Goal: Check status

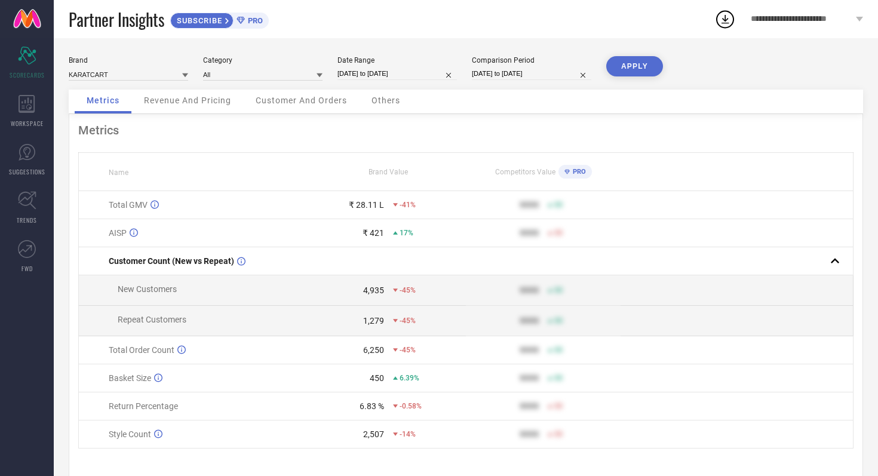
click at [389, 171] on span "Brand Value" at bounding box center [387, 172] width 39 height 8
click at [381, 171] on span "Brand Value" at bounding box center [387, 172] width 39 height 8
click at [506, 177] on div "Competitors Value PRO" at bounding box center [542, 172] width 153 height 20
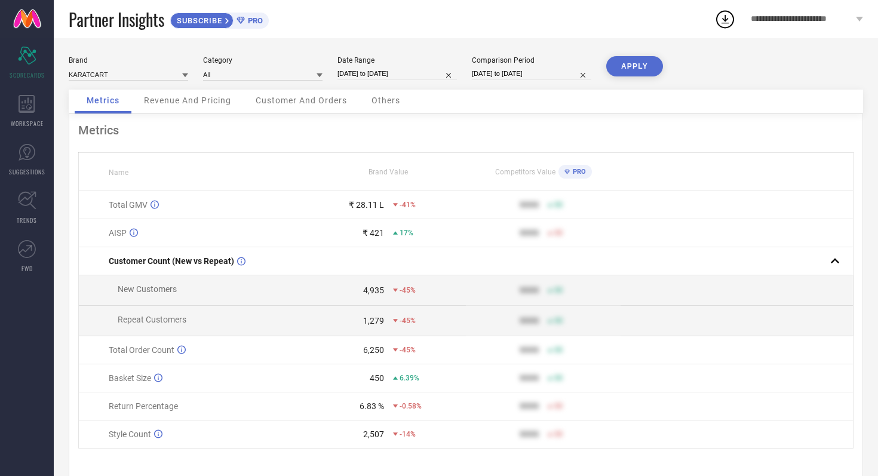
click at [510, 175] on span "Competitors Value" at bounding box center [525, 172] width 60 height 8
click at [538, 174] on span "Competitors Value" at bounding box center [525, 172] width 60 height 8
click at [525, 175] on span "Competitors Value" at bounding box center [525, 172] width 60 height 8
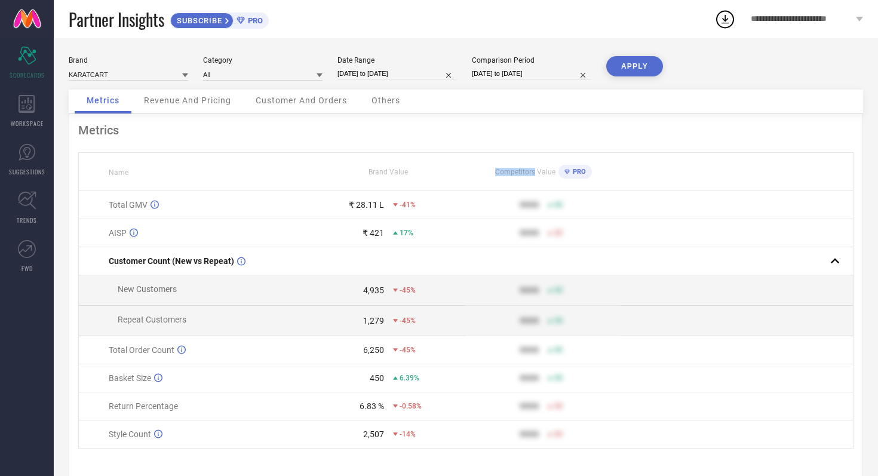
click at [525, 175] on span "Competitors Value" at bounding box center [525, 172] width 60 height 8
click at [544, 174] on span "Competitors Value" at bounding box center [525, 172] width 60 height 8
click at [520, 171] on span "Competitors Value" at bounding box center [525, 172] width 60 height 8
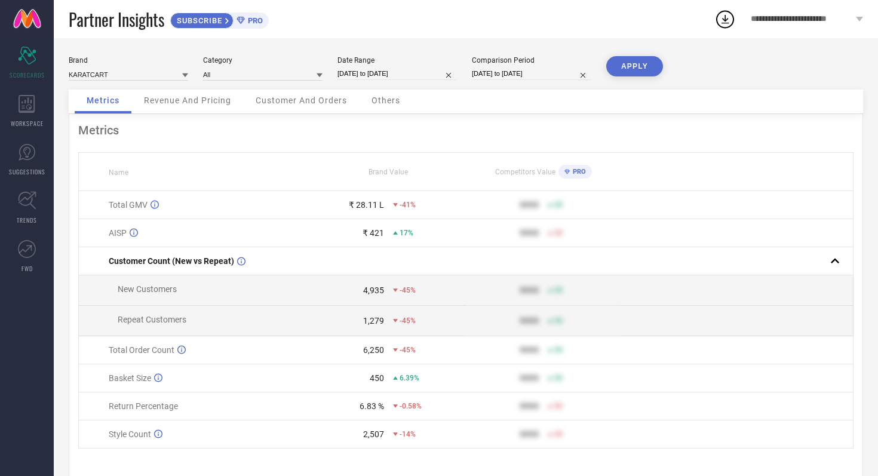
click at [400, 171] on span "Brand Value" at bounding box center [387, 172] width 39 height 8
click at [384, 173] on span "Brand Value" at bounding box center [387, 172] width 39 height 8
click at [379, 204] on div "₹ 28.11 L" at bounding box center [366, 205] width 35 height 10
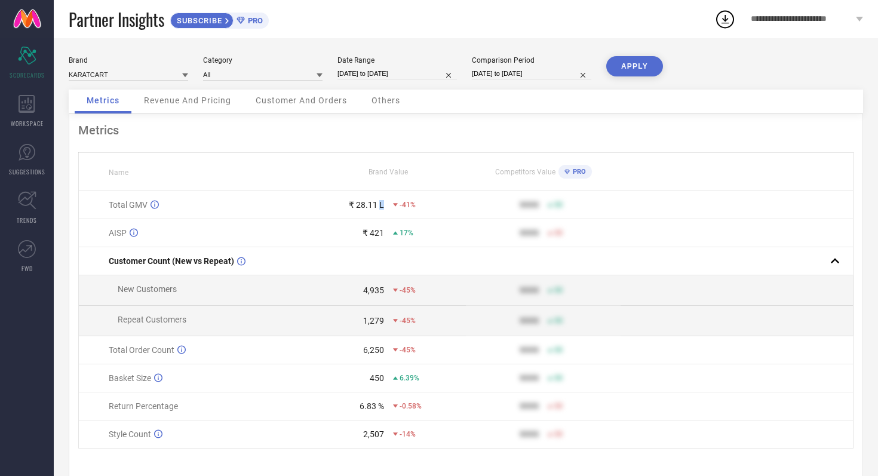
click at [379, 204] on div "₹ 28.11 L" at bounding box center [366, 205] width 35 height 10
click at [373, 205] on div "₹ 28.11 L" at bounding box center [366, 205] width 35 height 10
click at [404, 233] on span "17%" at bounding box center [406, 233] width 14 height 8
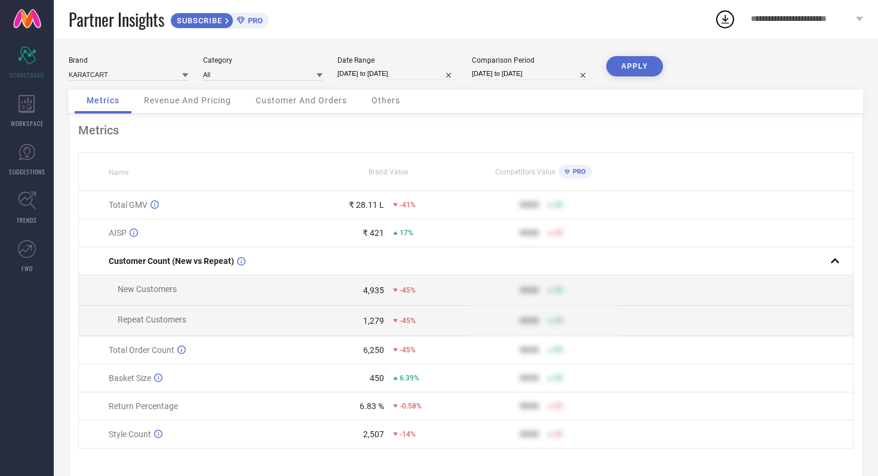
click at [377, 233] on div "₹ 421" at bounding box center [372, 233] width 21 height 10
click at [376, 290] on div "4,935" at bounding box center [373, 290] width 21 height 10
click at [406, 290] on span "-45%" at bounding box center [407, 290] width 16 height 8
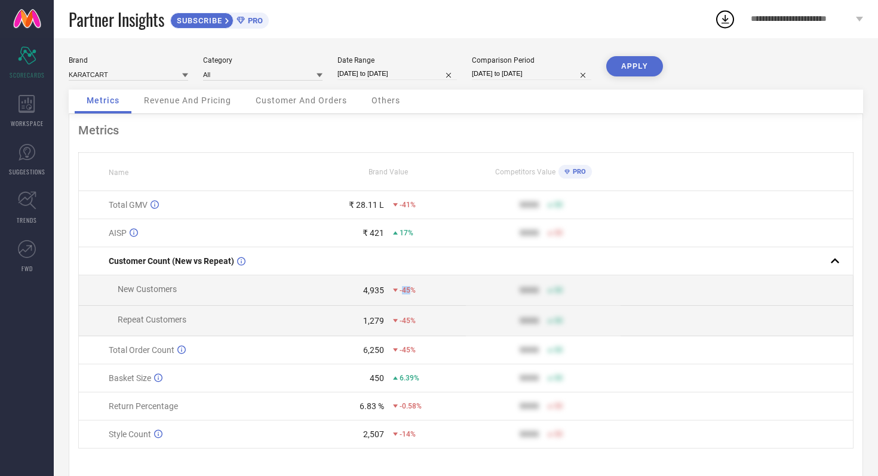
click at [406, 290] on span "-45%" at bounding box center [407, 290] width 16 height 8
click at [405, 324] on span "-45%" at bounding box center [407, 320] width 16 height 8
click at [378, 322] on div "1,279" at bounding box center [373, 321] width 21 height 10
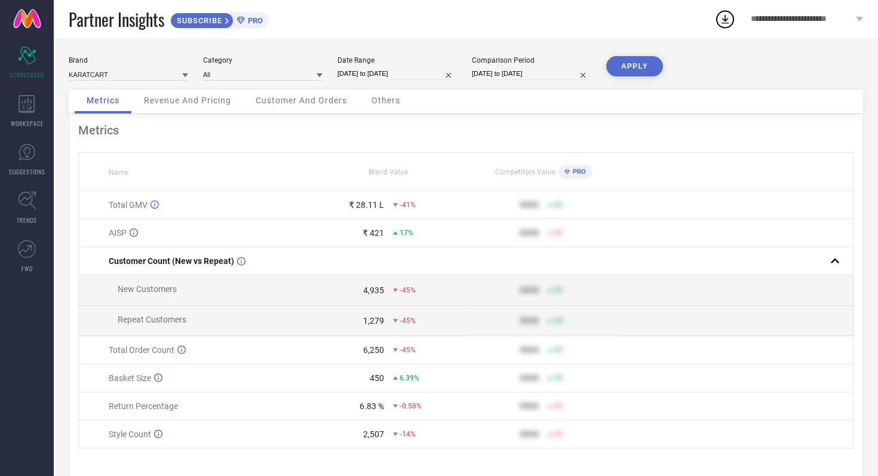
click at [407, 321] on span "-45%" at bounding box center [407, 320] width 16 height 8
click at [404, 350] on span "-45%" at bounding box center [407, 350] width 16 height 8
click at [374, 353] on div "6,250" at bounding box center [373, 350] width 21 height 10
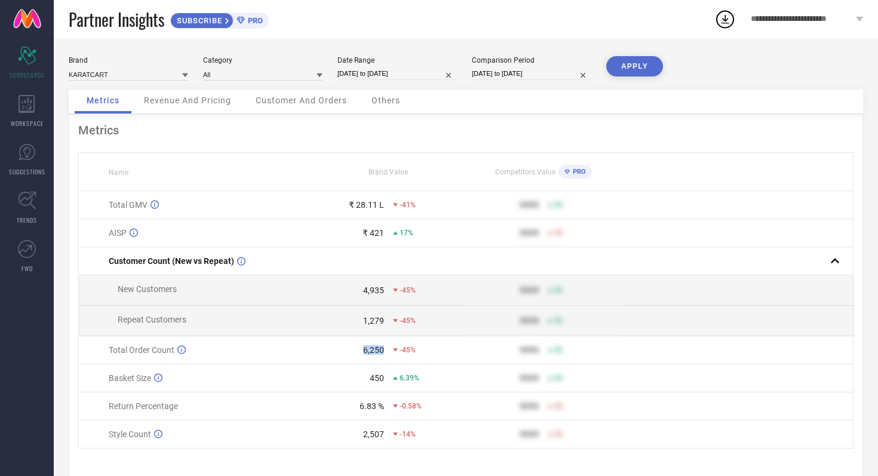
click at [374, 353] on div "6,250" at bounding box center [373, 350] width 21 height 10
